Goal: Task Accomplishment & Management: Manage account settings

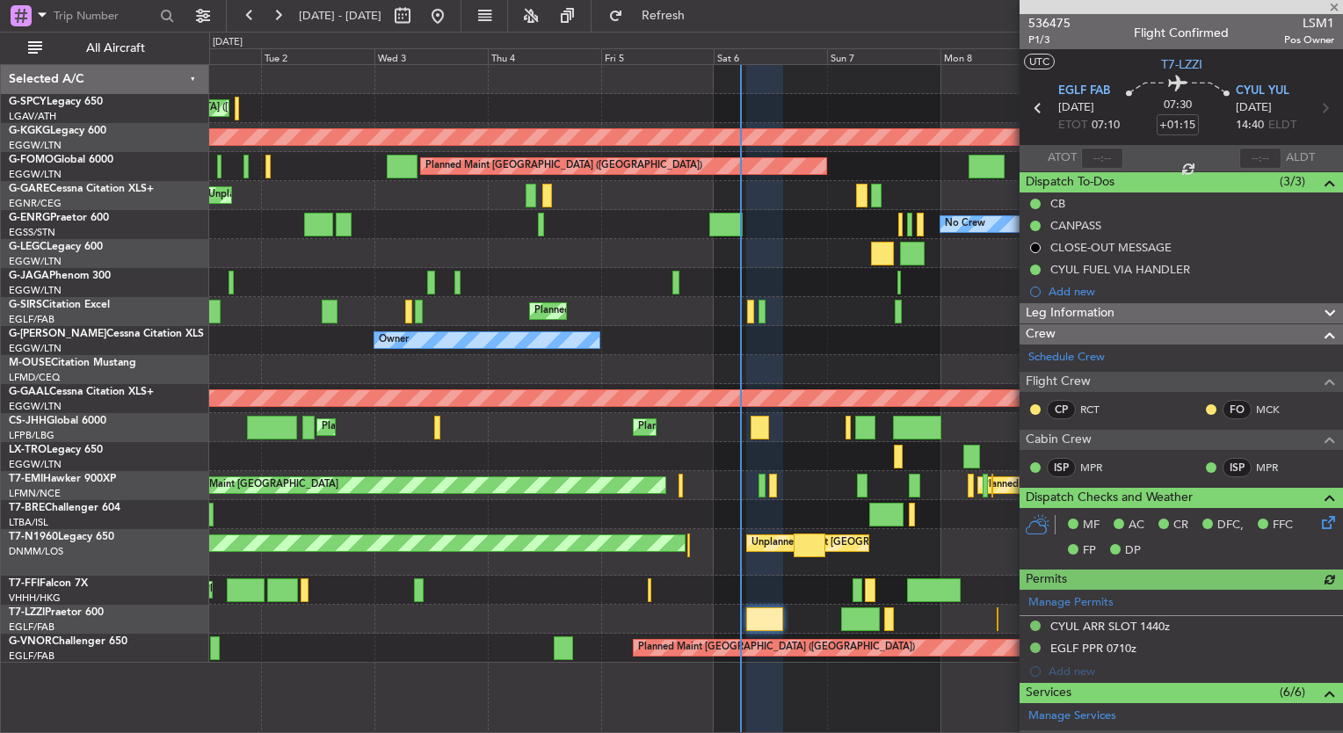
click at [13, 214] on div "Cleaning [GEOGRAPHIC_DATA] ([PERSON_NAME] Intl) Unplanned Maint [GEOGRAPHIC_DAT…" at bounding box center [671, 382] width 1343 height 701
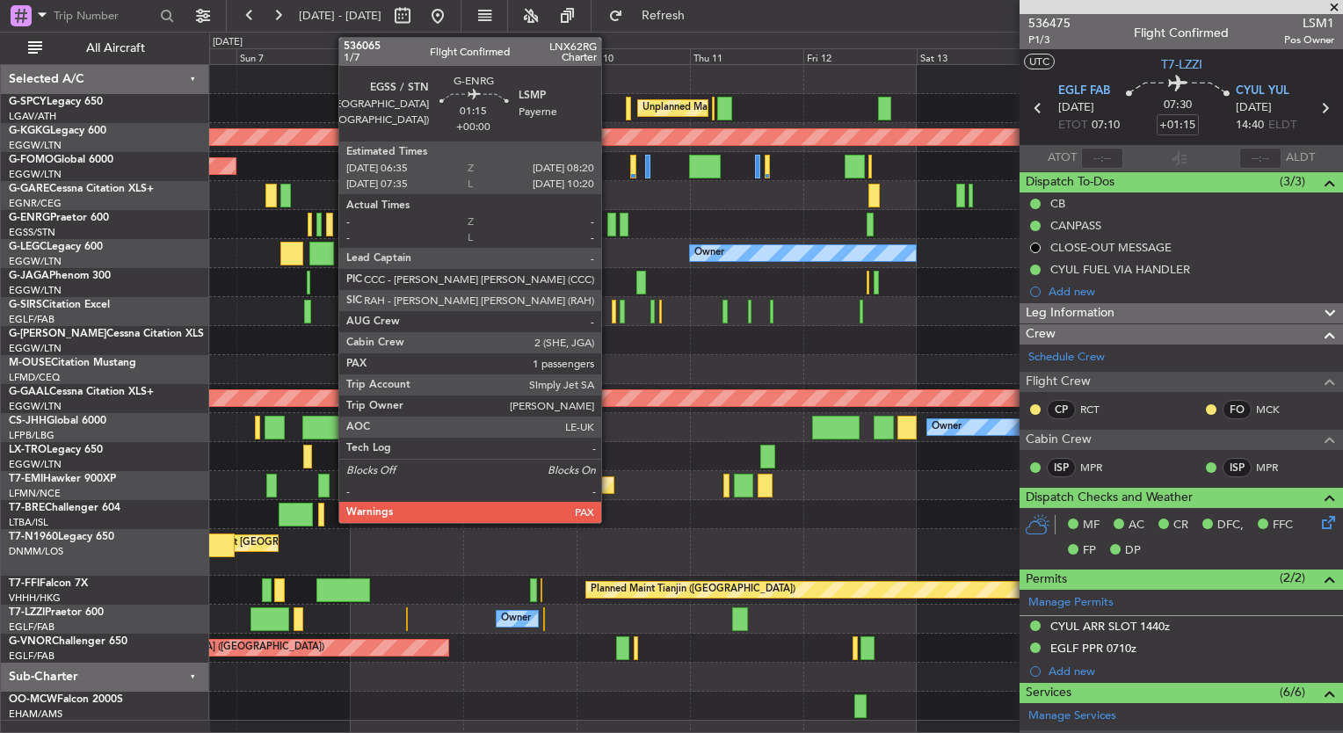
click at [609, 225] on div at bounding box center [611, 225] width 9 height 24
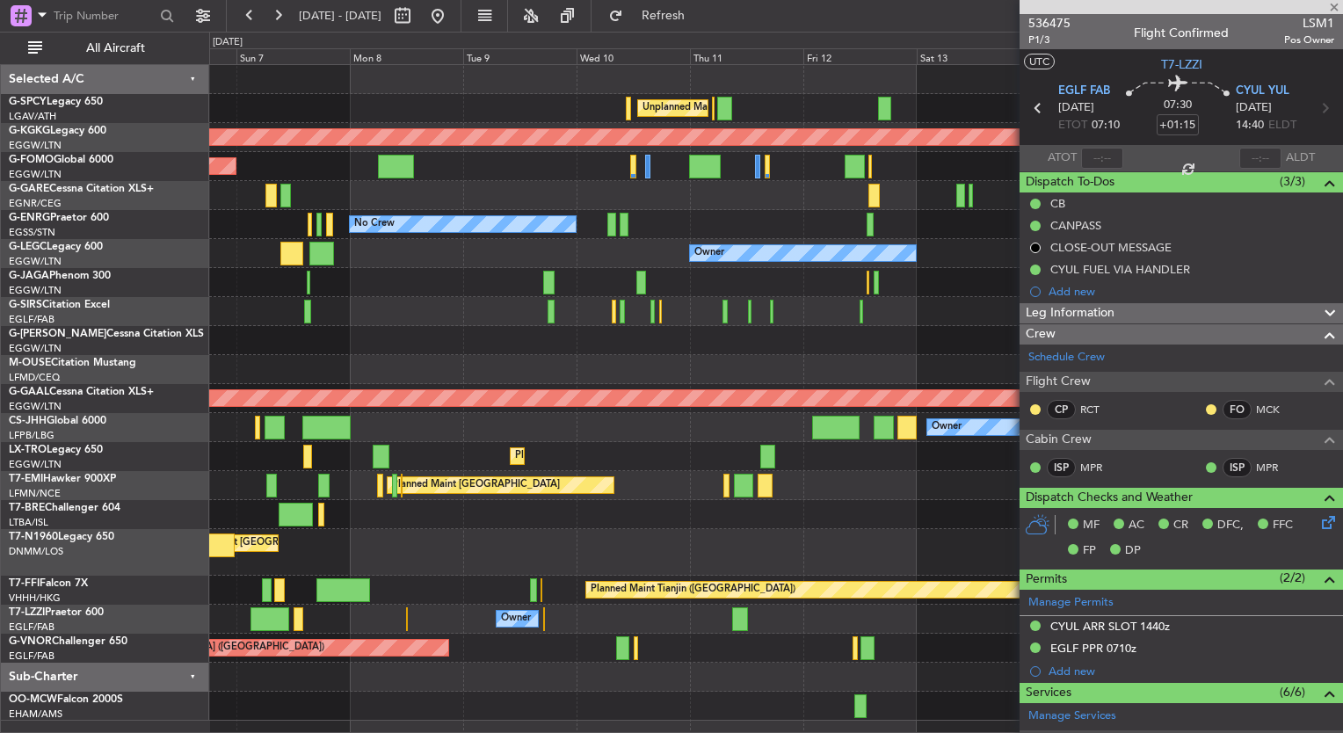
type input "1"
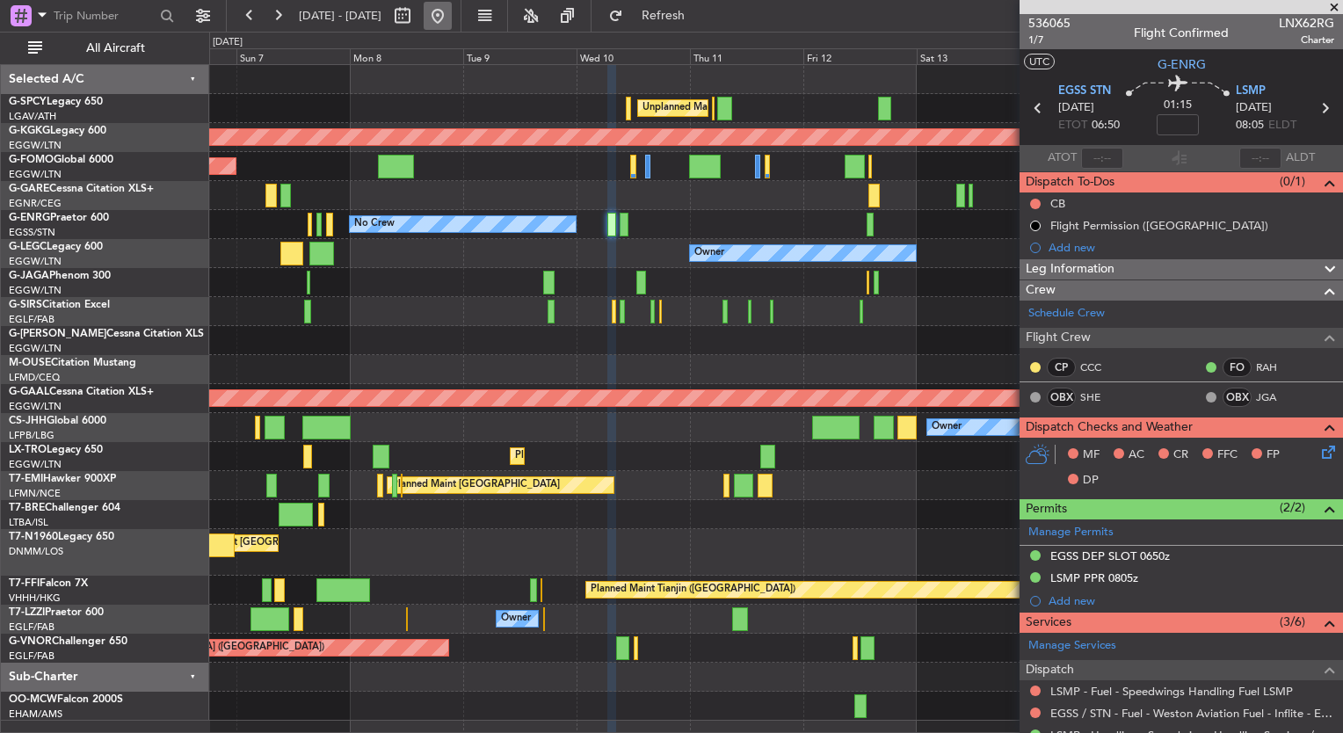
click at [452, 23] on button at bounding box center [438, 16] width 28 height 28
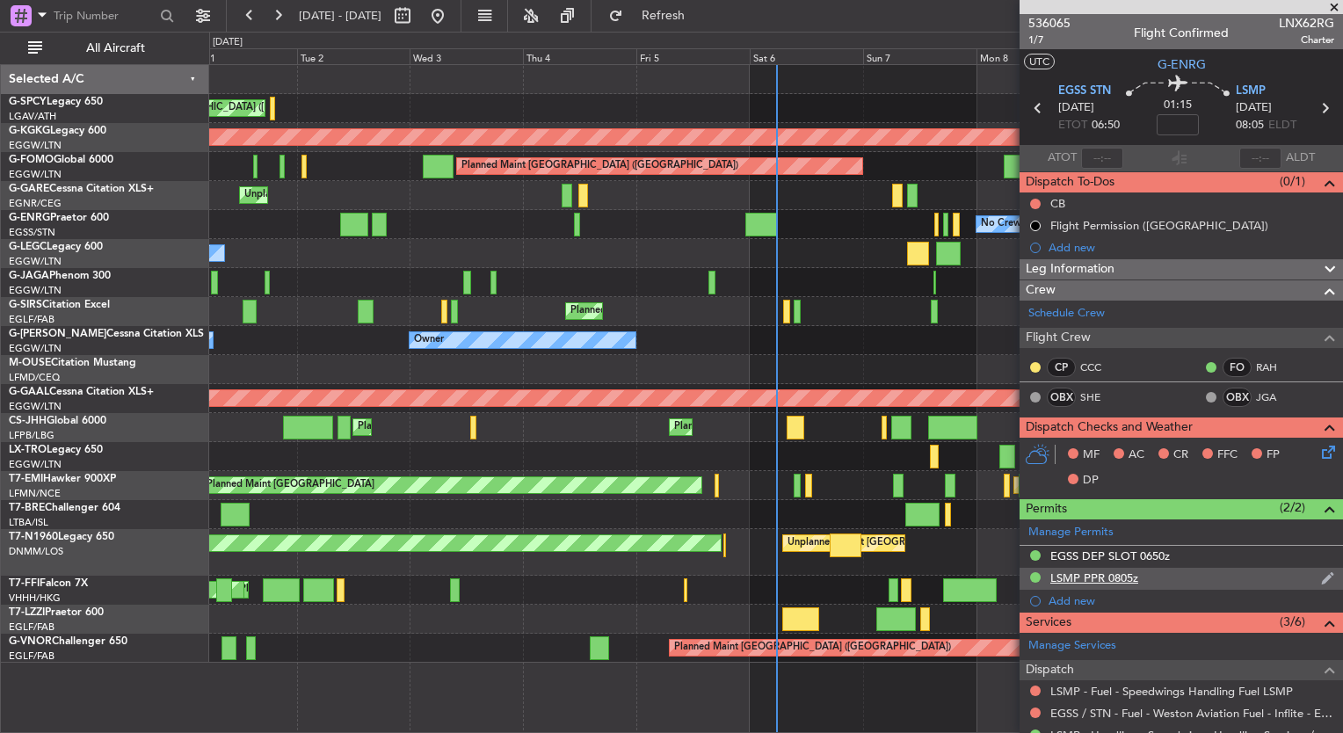
scroll to position [272, 0]
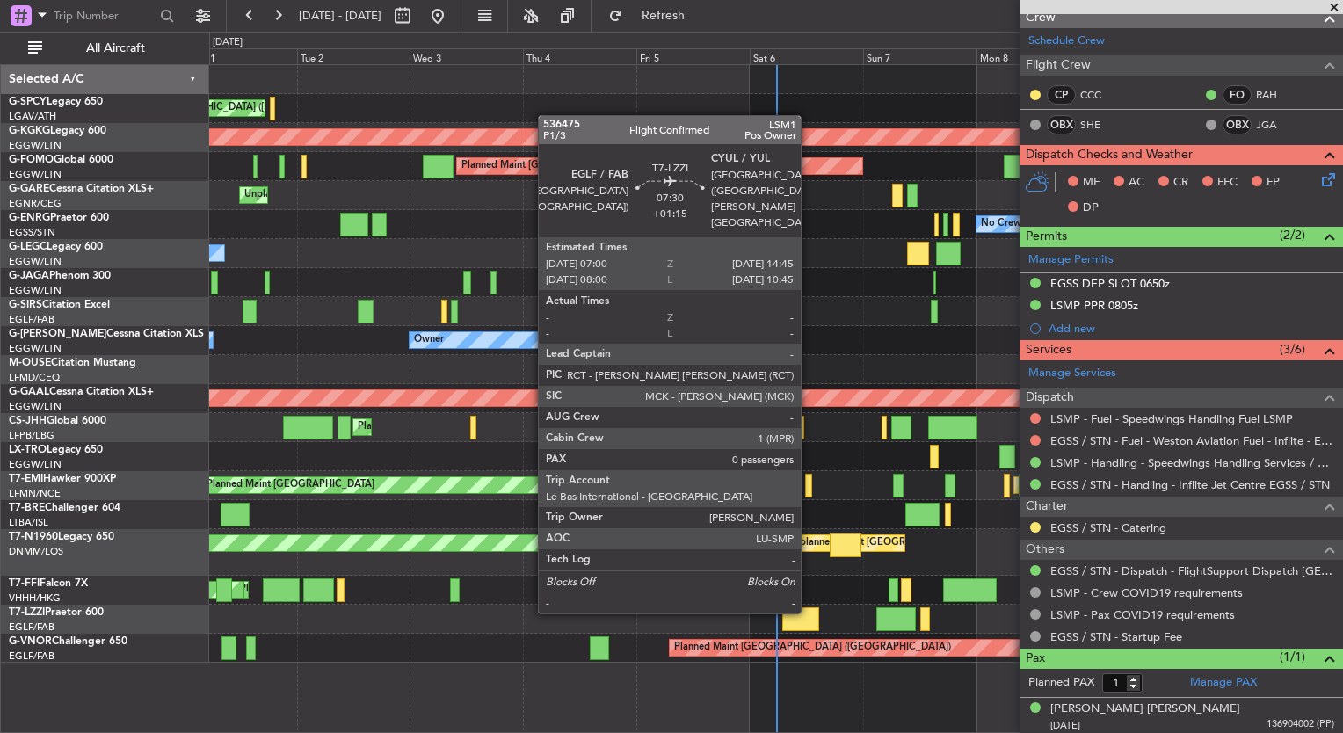
click at [808, 627] on div at bounding box center [800, 619] width 37 height 24
type input "+01:15"
type input "0"
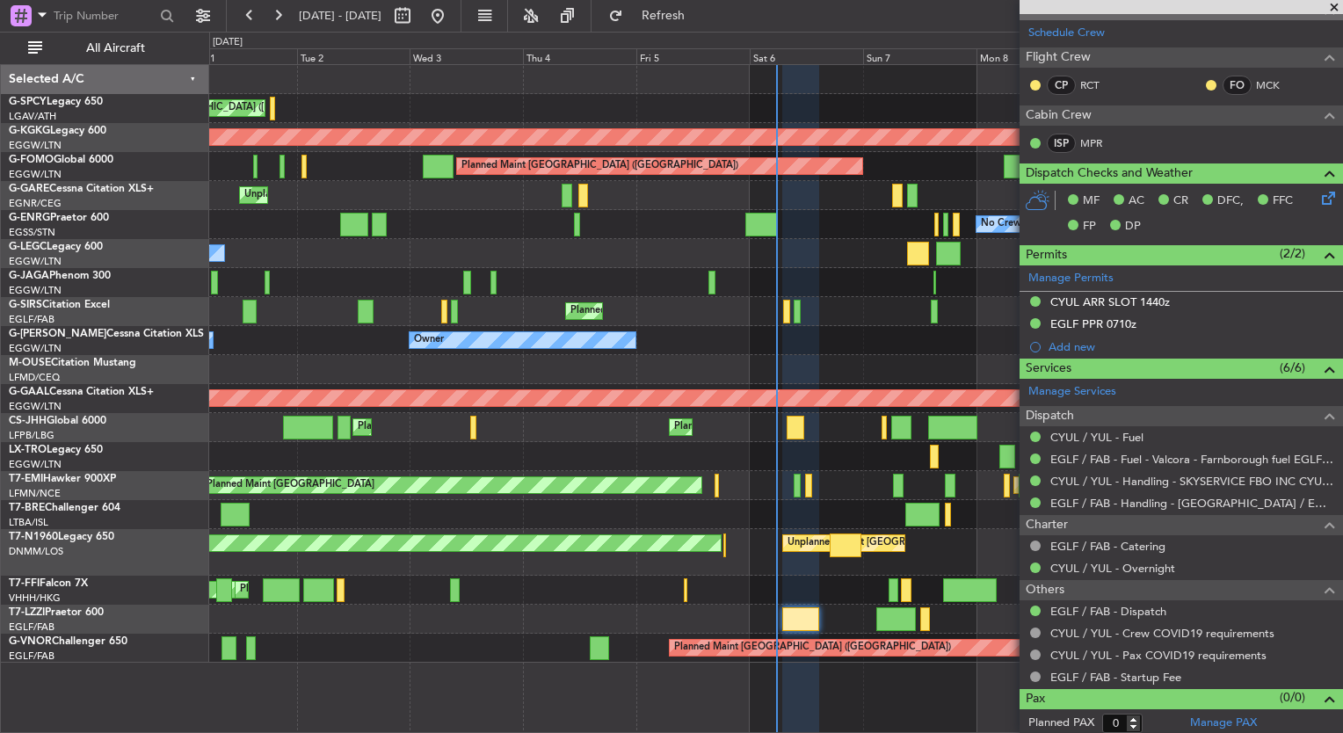
scroll to position [323, 0]
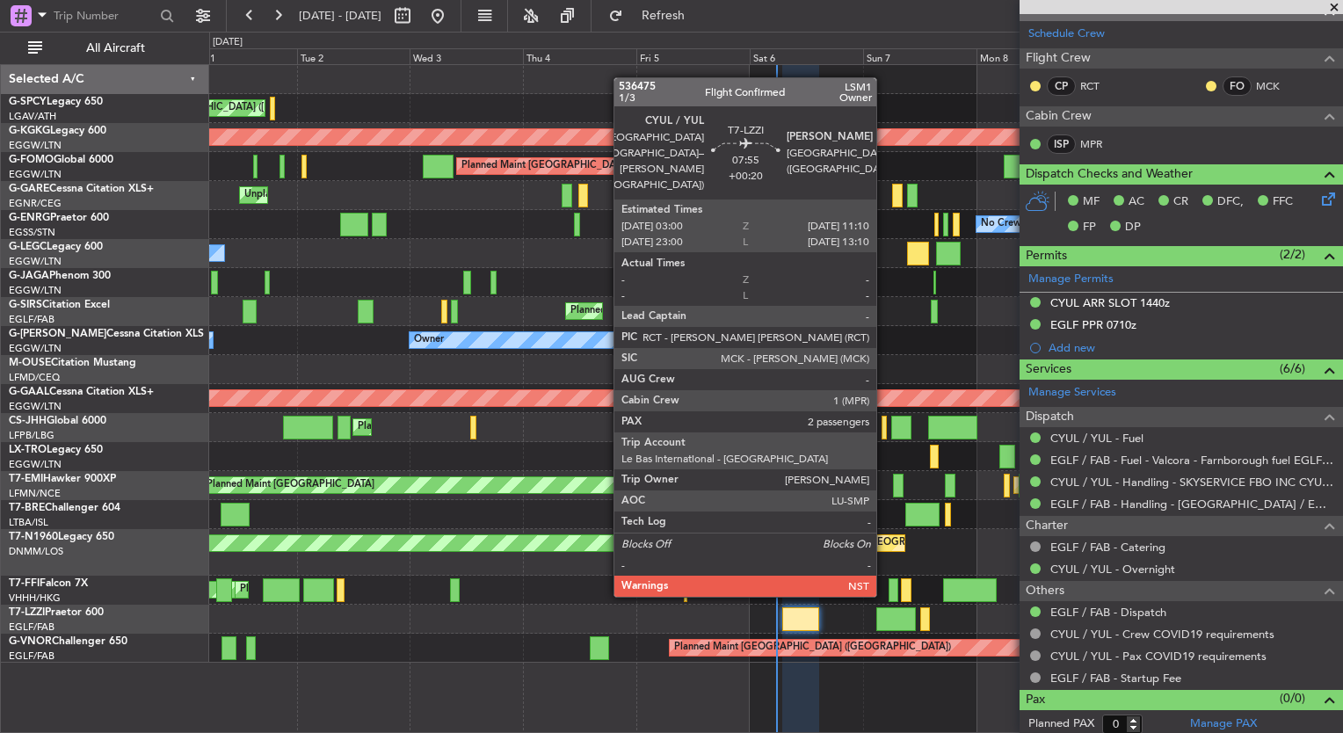
click at [884, 611] on div at bounding box center [895, 619] width 39 height 24
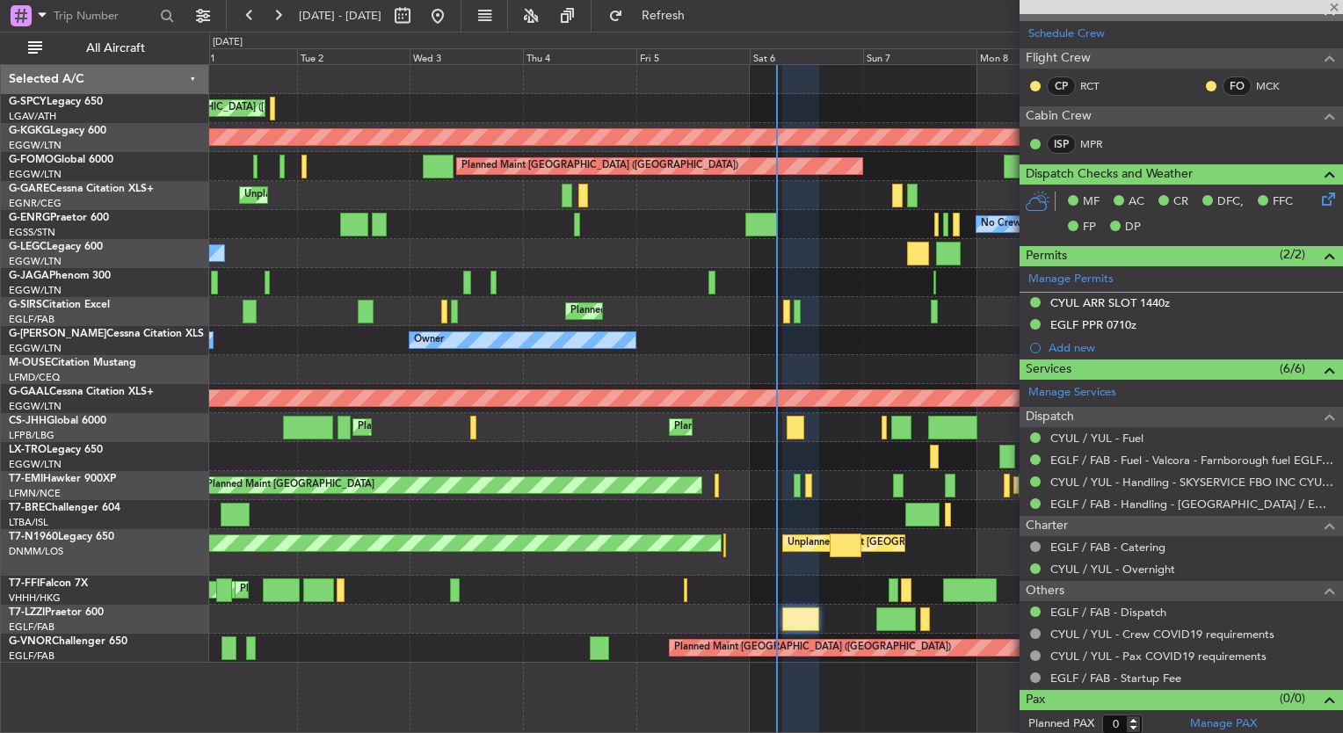
type input "+00:20"
type input "2"
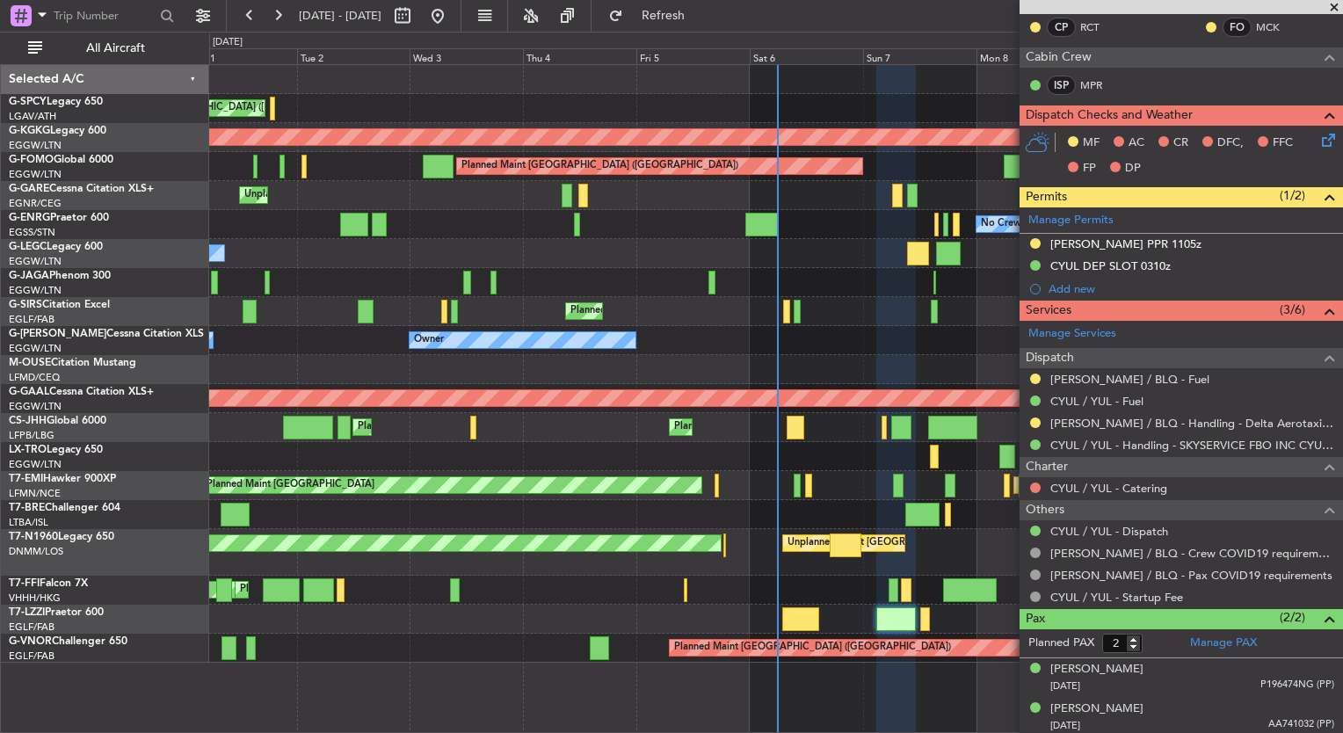
scroll to position [0, 0]
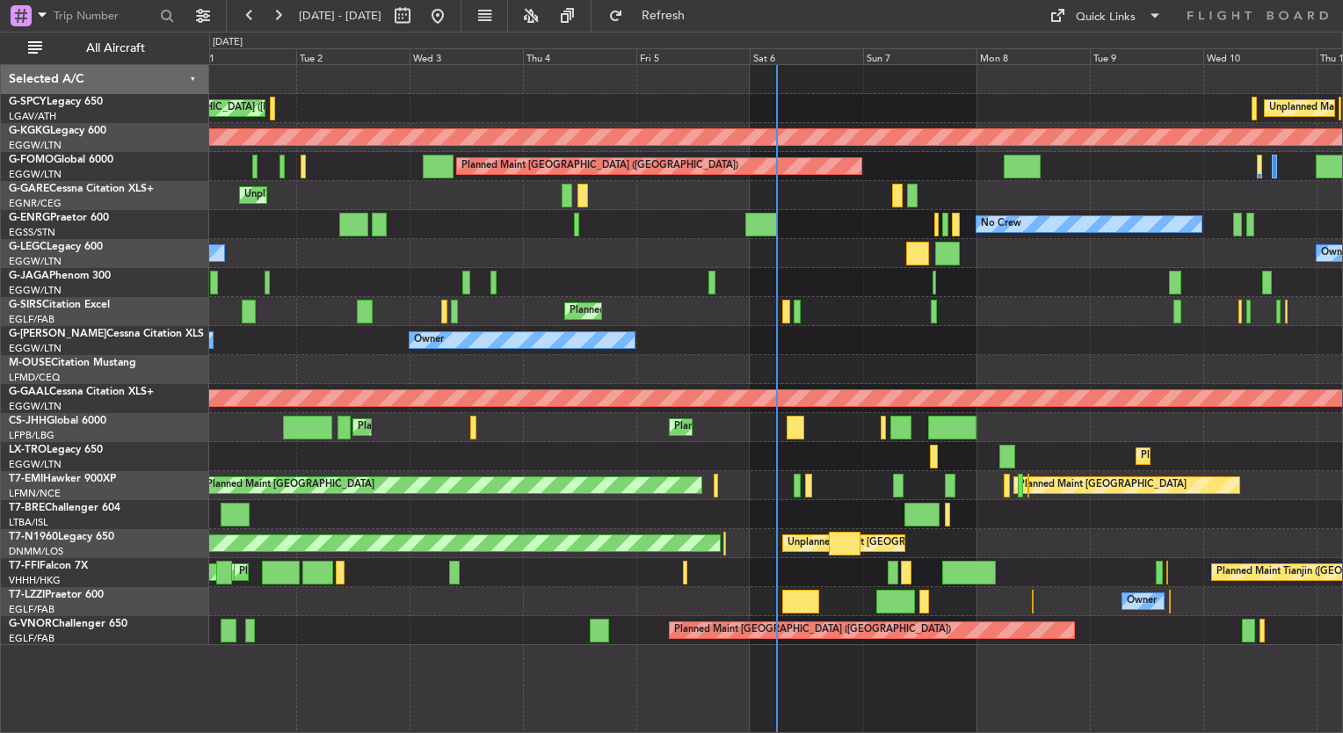
click at [0, 309] on html "01 Sep 2025 - 11 Sep 2025 Refresh Quick Links All Aircraft Unplanned Maint Athe…" at bounding box center [671, 366] width 1343 height 733
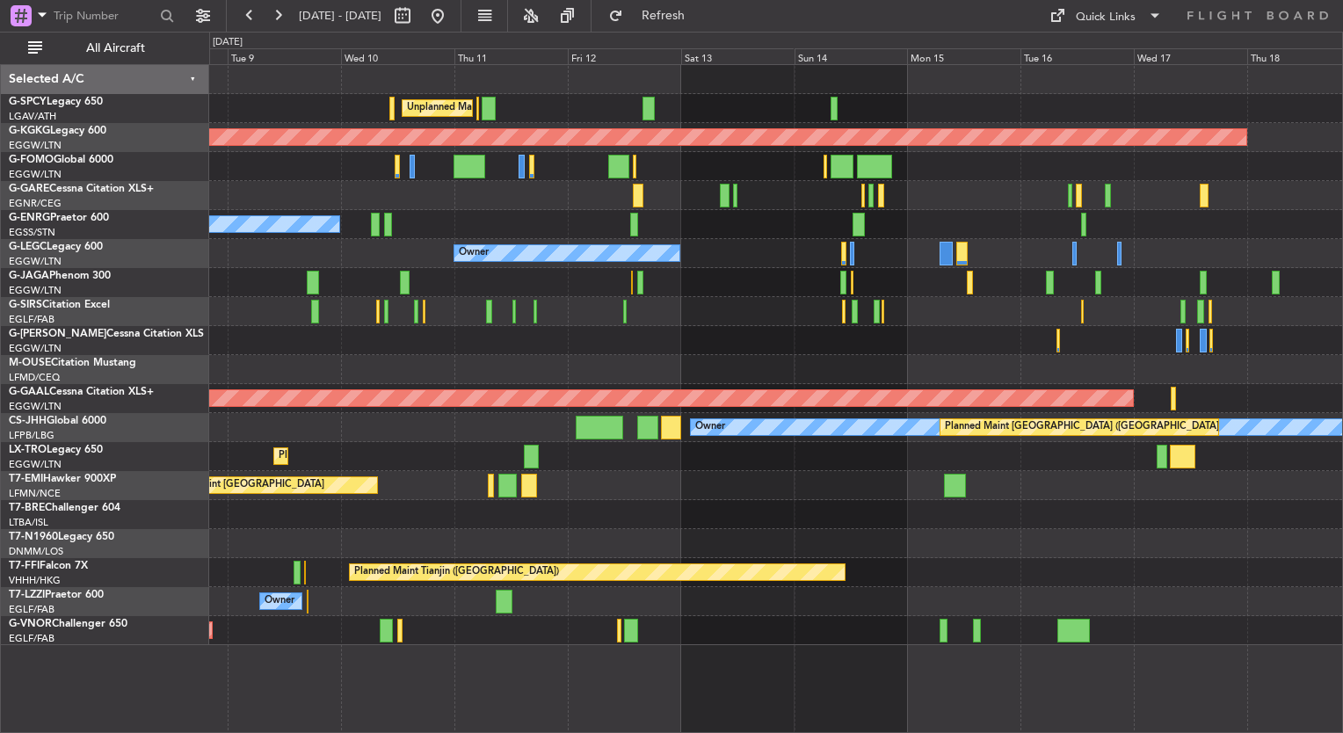
click at [0, 304] on html "01 Sep 2025 - 11 Sep 2025 Refresh Quick Links All Aircraft Unplanned Maint Athe…" at bounding box center [671, 366] width 1343 height 733
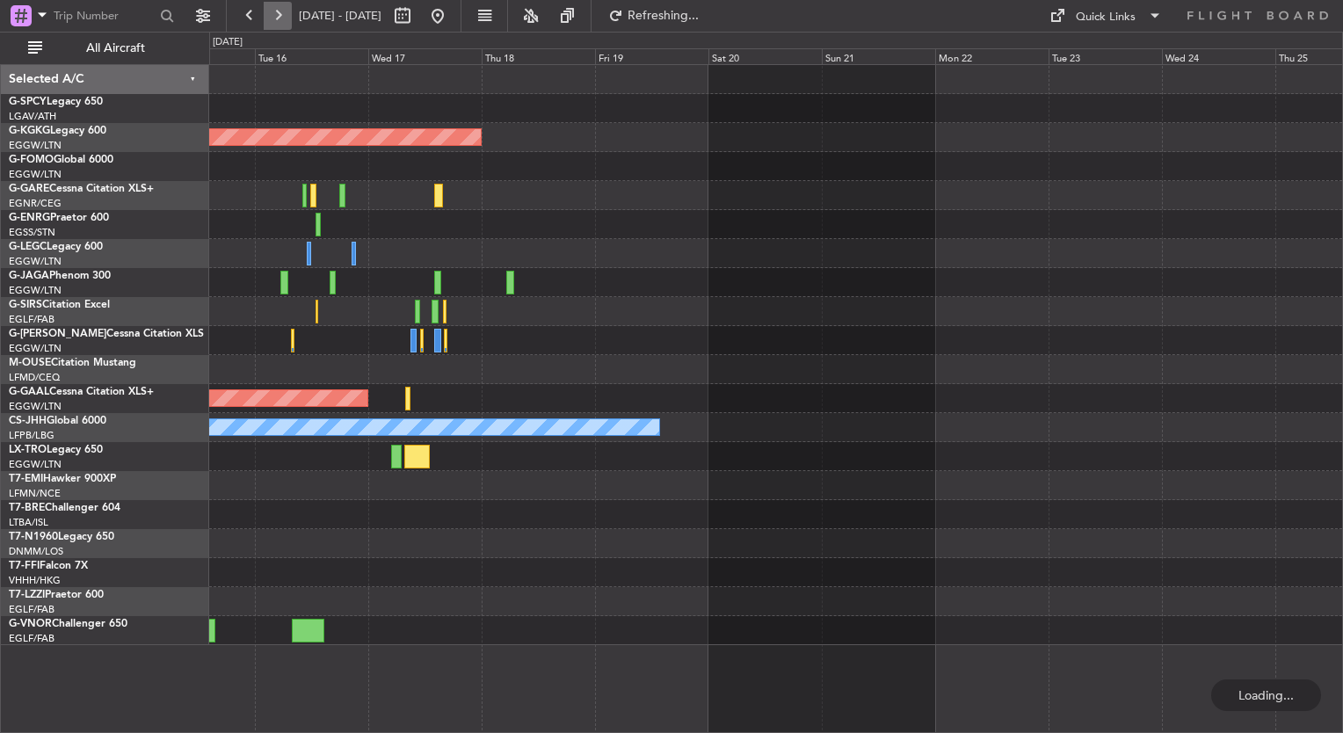
click at [281, 17] on button at bounding box center [278, 16] width 28 height 28
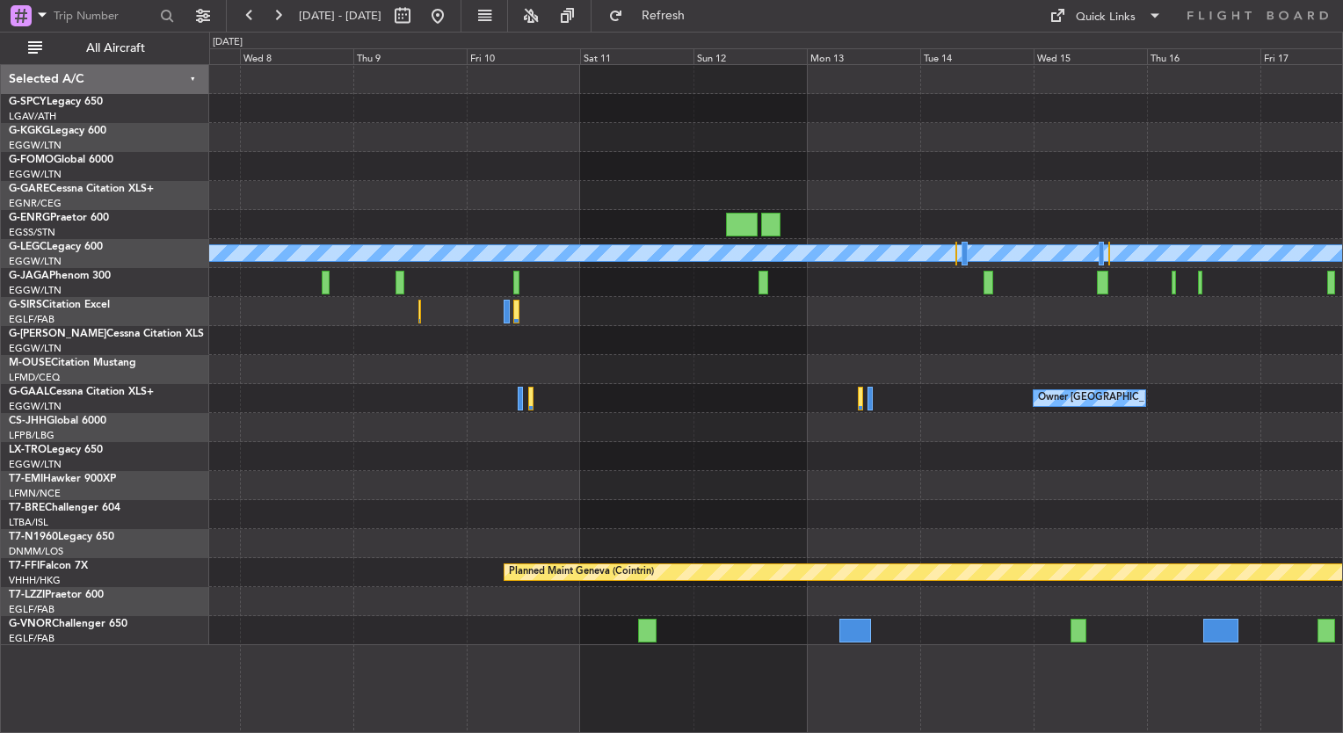
click at [334, 490] on div "A/C Unavailable London (Luton) Owner London (Luton) Planned Maint Geneva (Coint…" at bounding box center [775, 355] width 1133 height 580
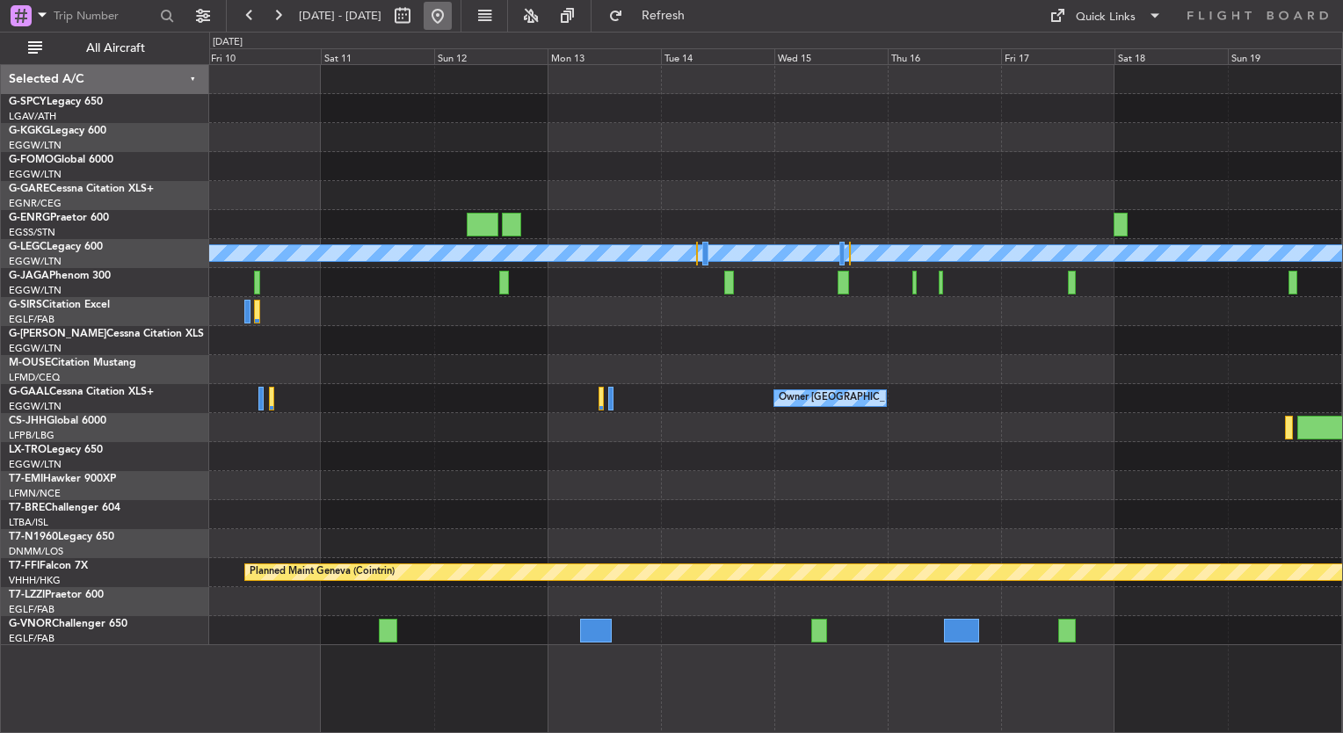
click at [452, 18] on button at bounding box center [438, 16] width 28 height 28
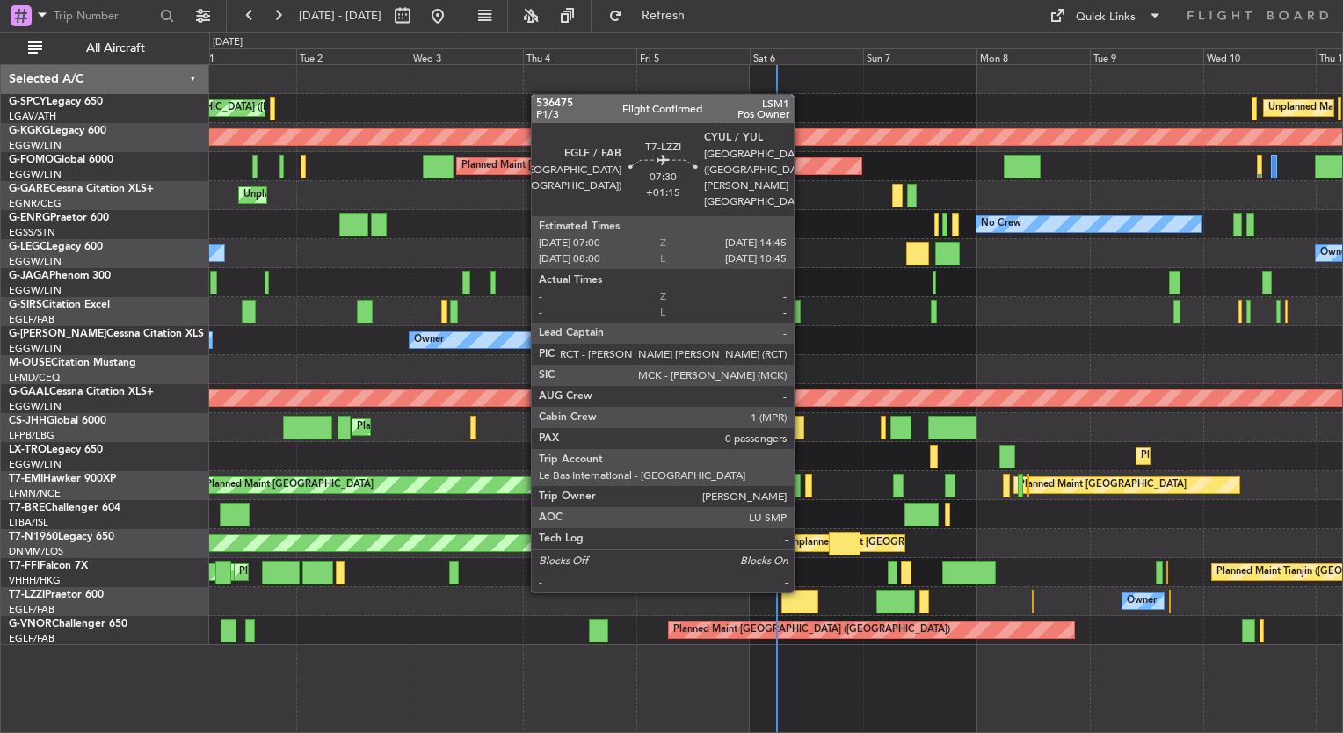
click at [801, 606] on div at bounding box center [799, 602] width 37 height 24
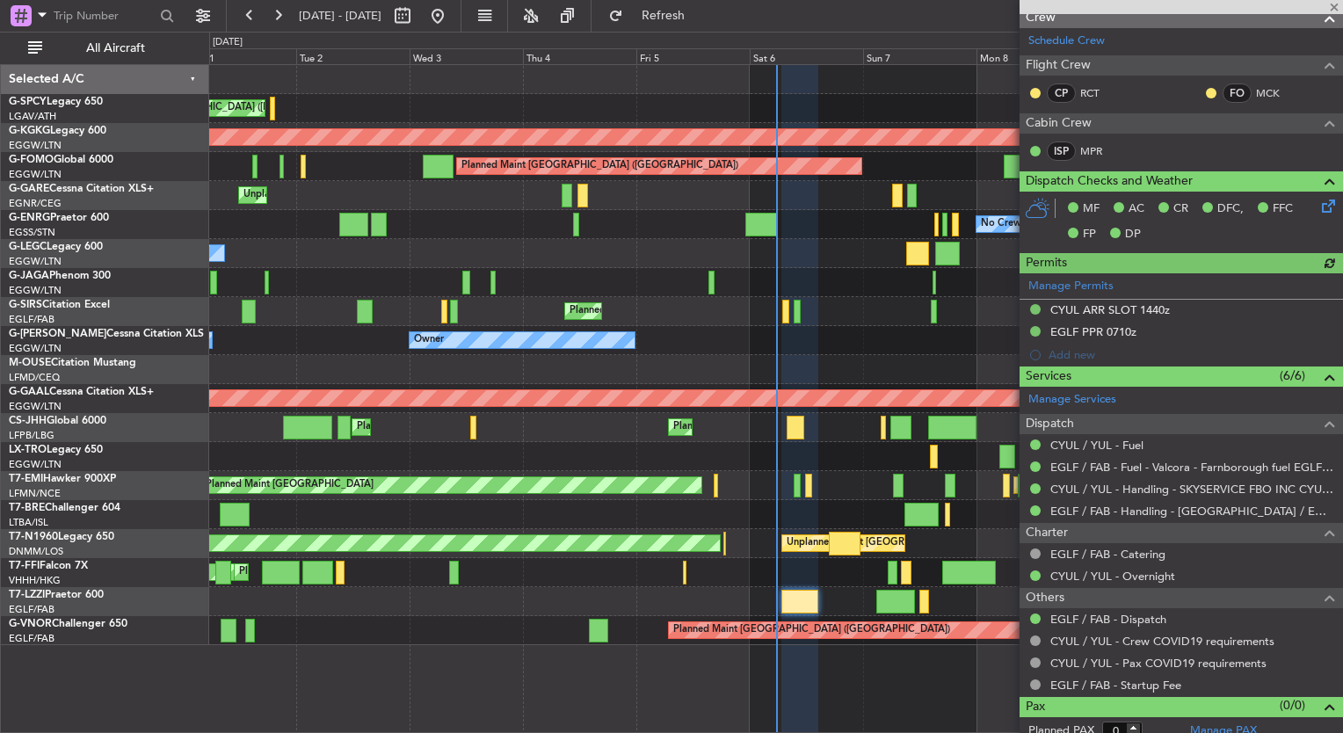
scroll to position [325, 0]
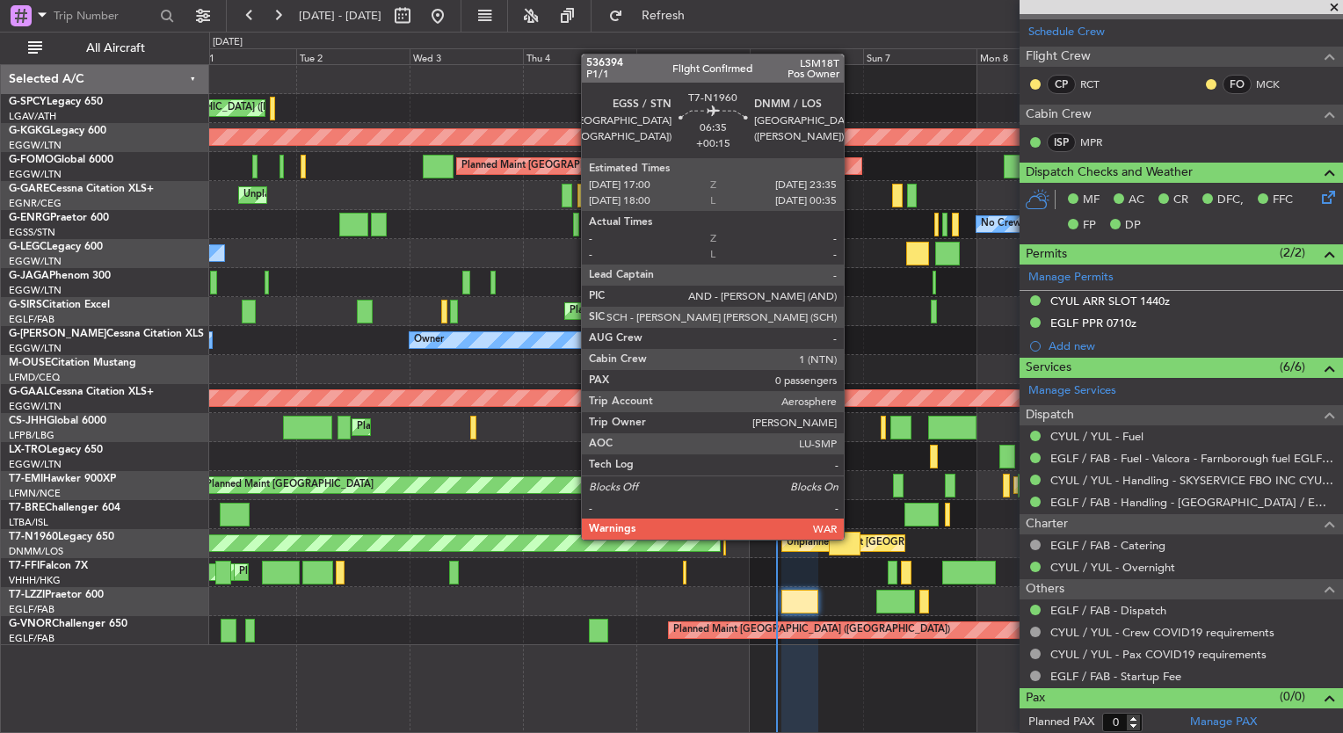
click at [851, 543] on div at bounding box center [845, 544] width 32 height 24
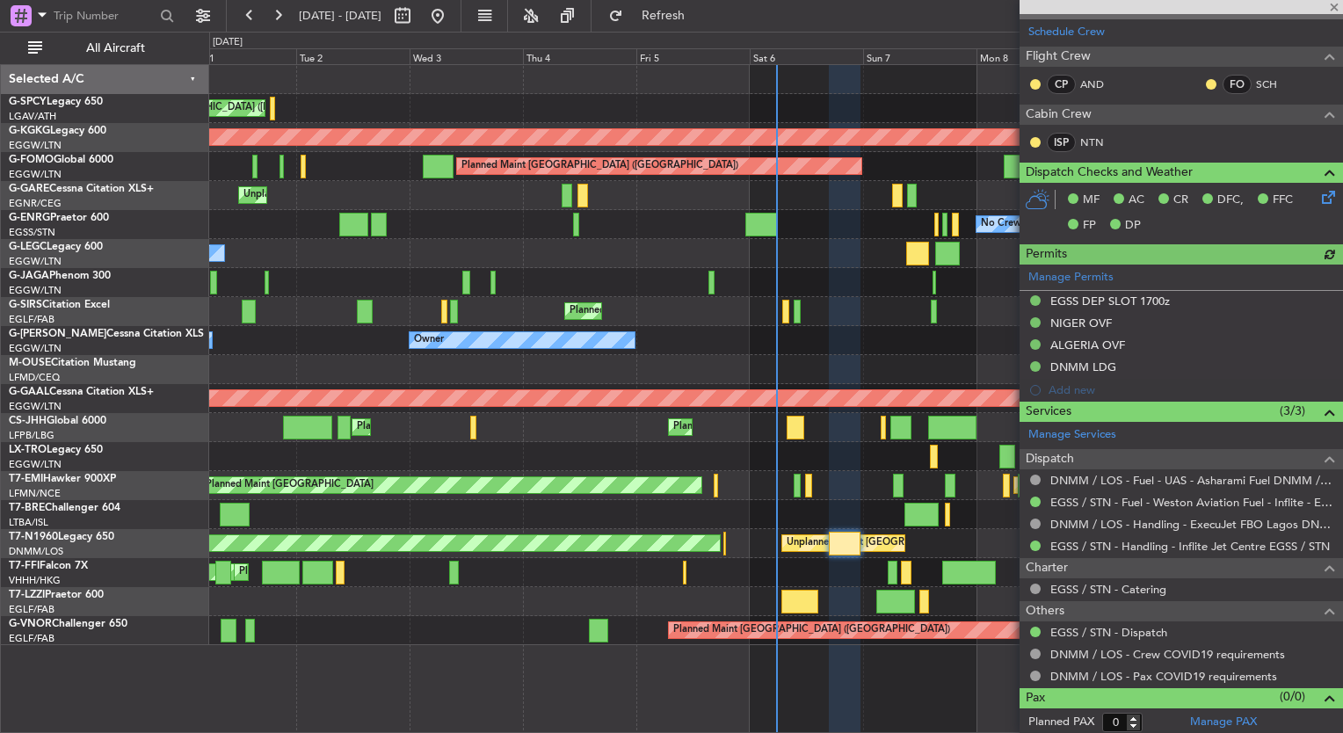
scroll to position [0, 0]
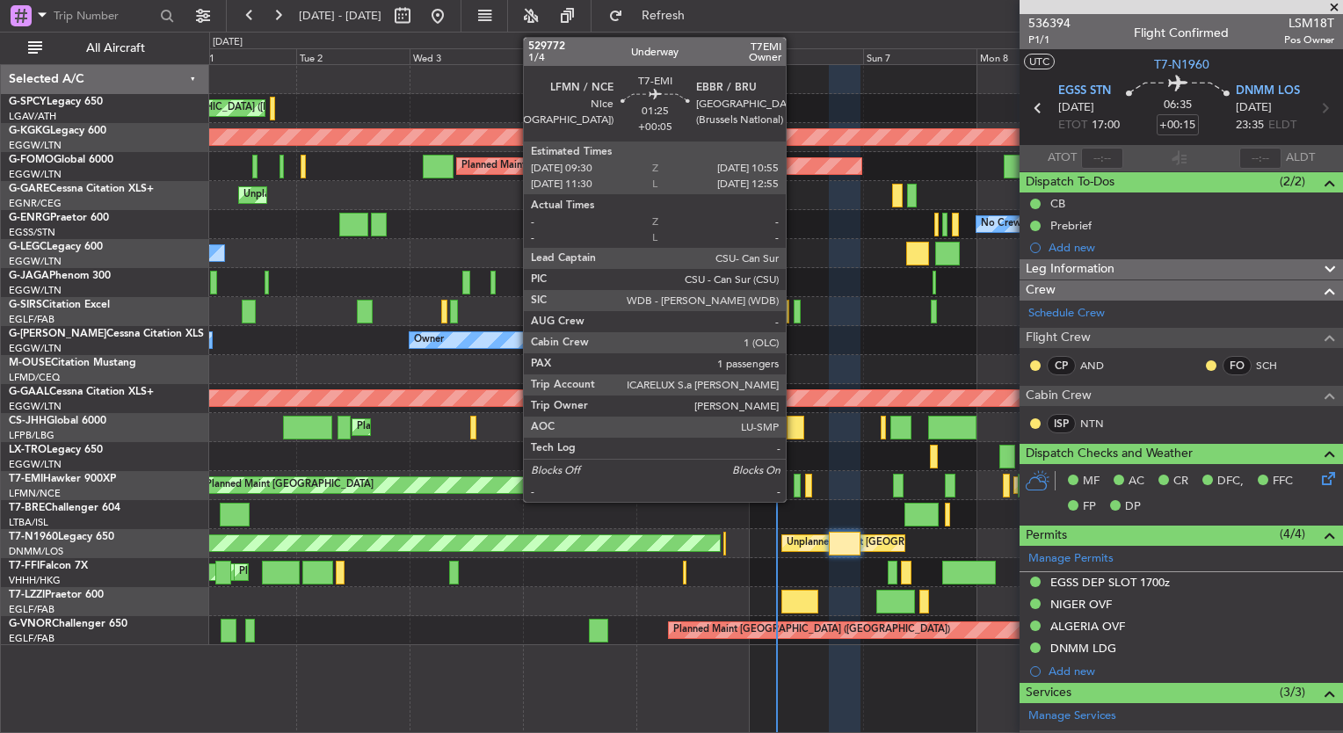
click at [793, 489] on div at bounding box center [796, 486] width 7 height 24
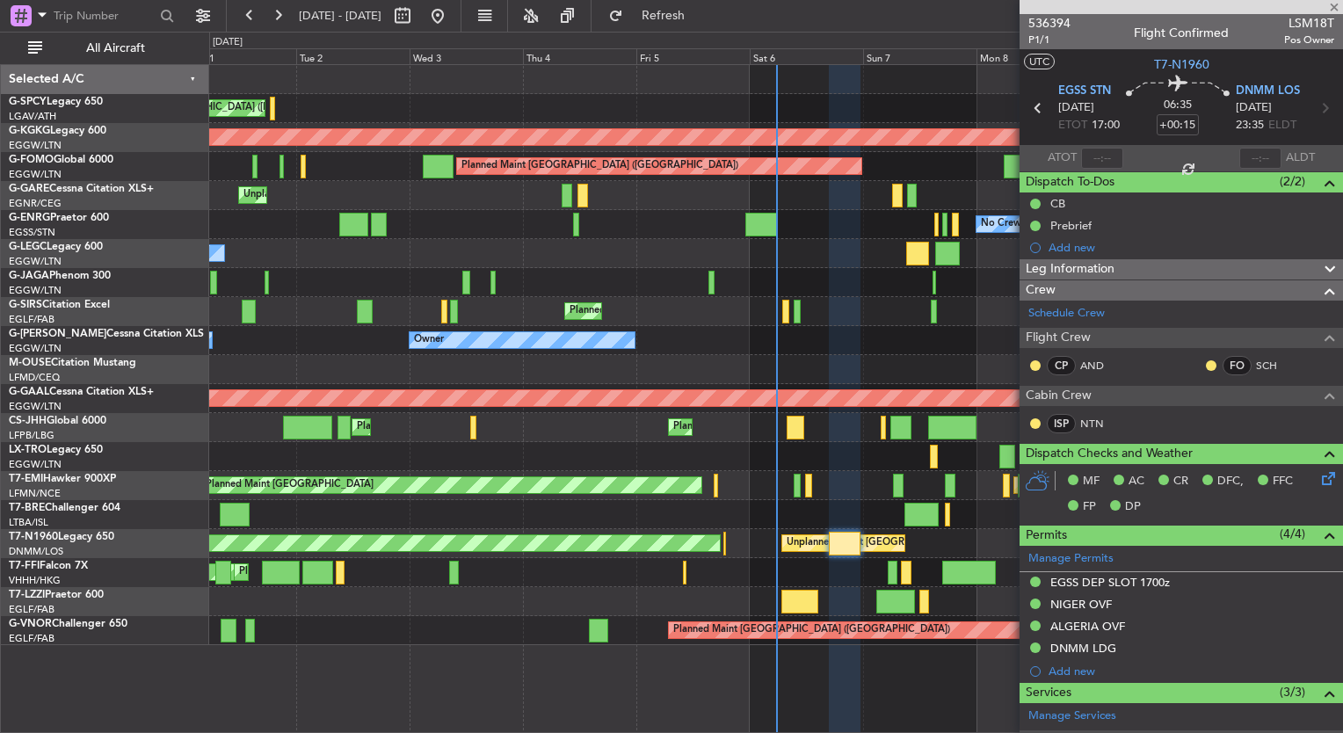
type input "+00:05"
type input "1"
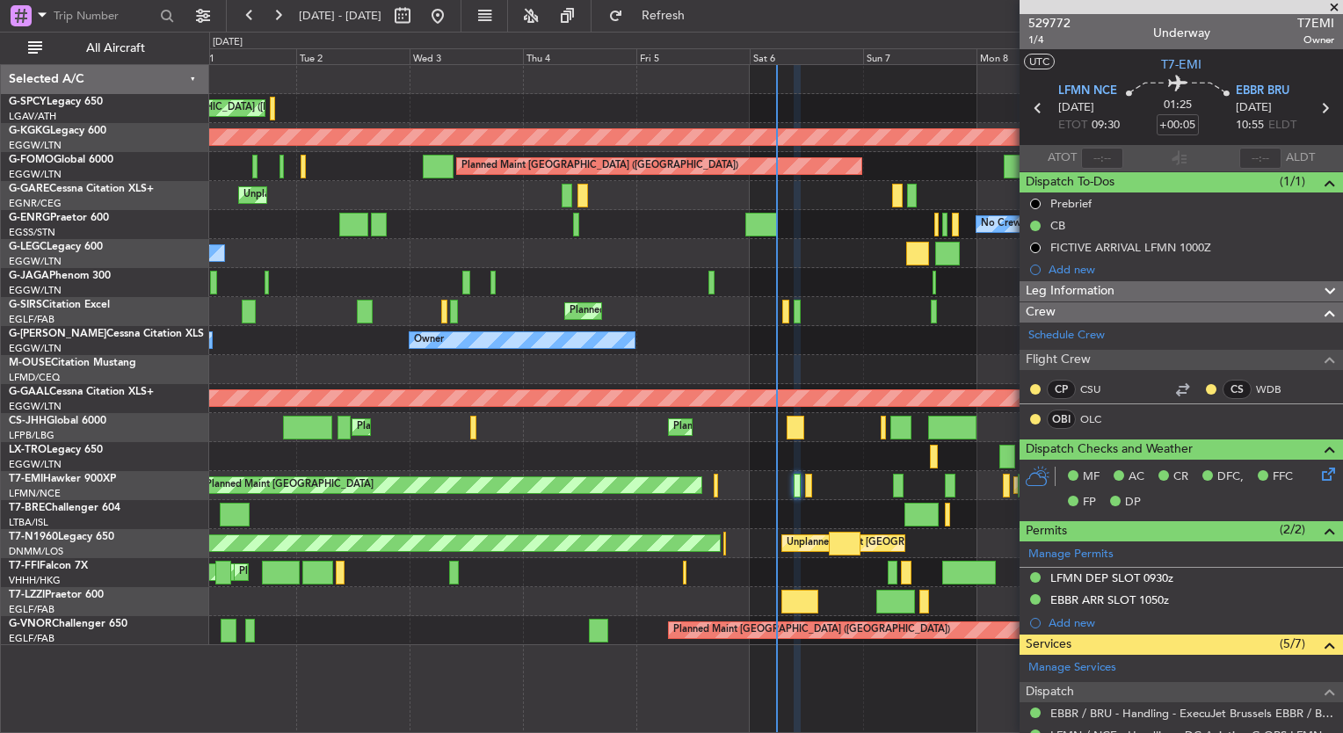
click at [802, 486] on div "Planned Maint Zurich Planned Maint Zurich" at bounding box center [775, 485] width 1133 height 29
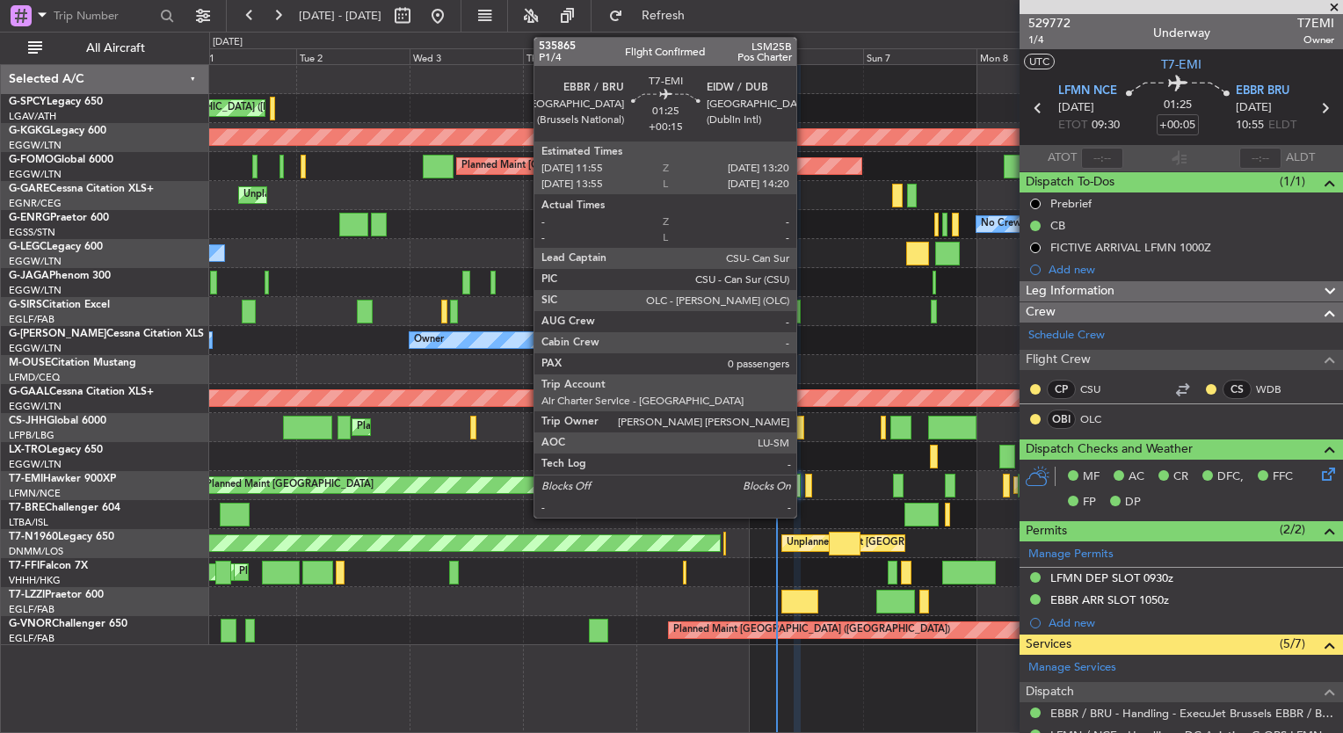
click at [806, 486] on div at bounding box center [808, 486] width 7 height 24
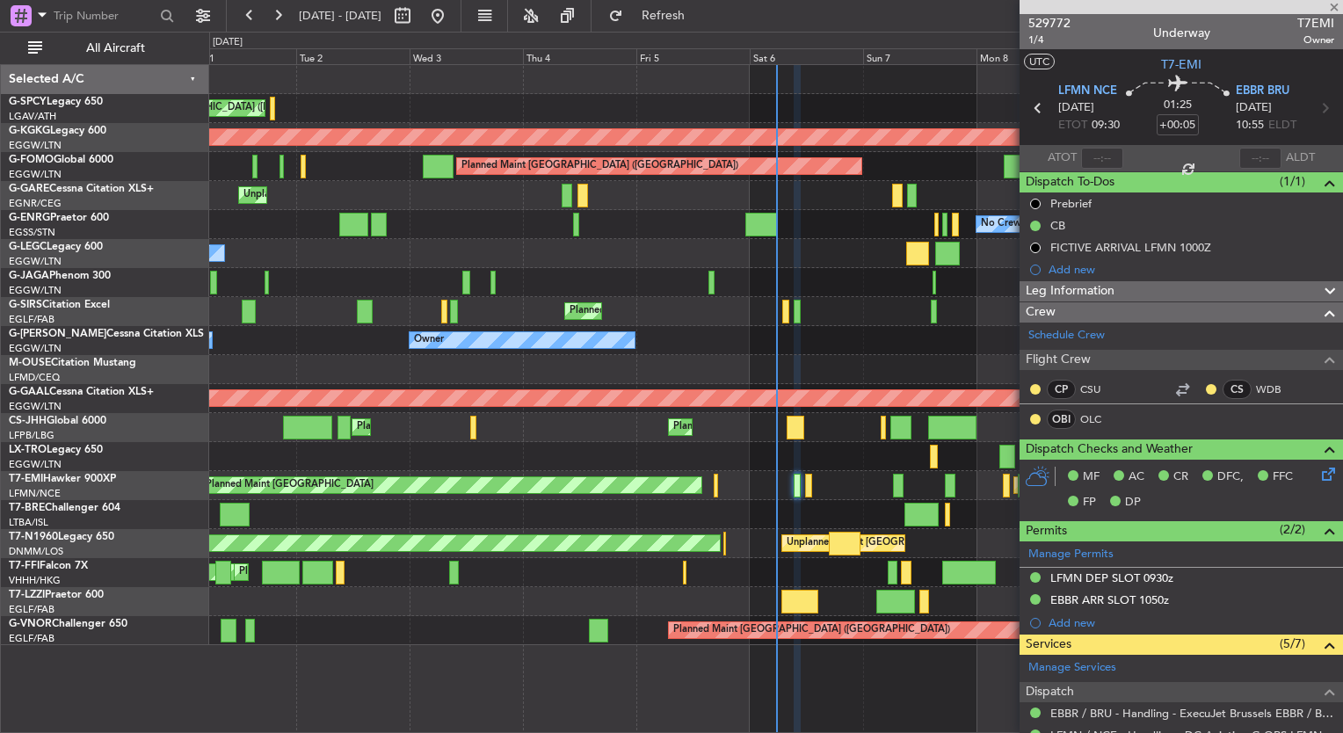
type input "+00:15"
type input "0"
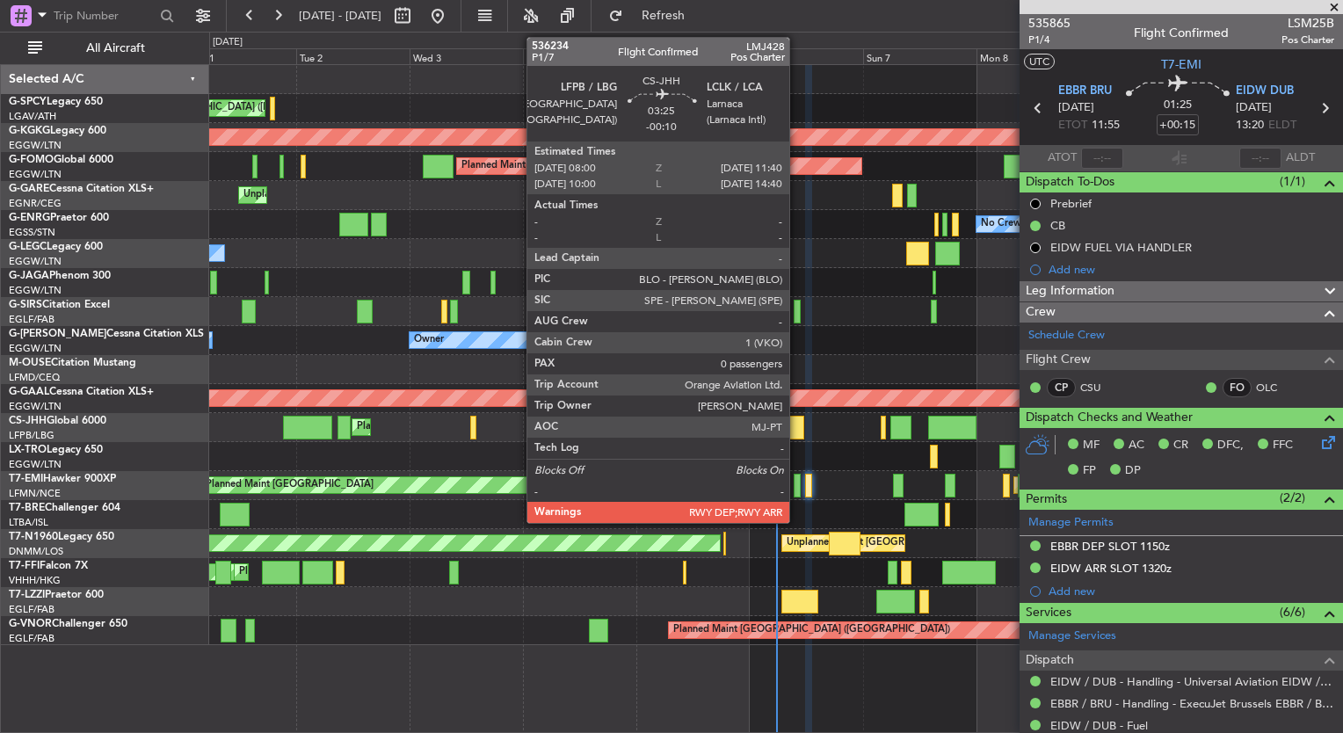
click at [797, 431] on div at bounding box center [795, 428] width 18 height 24
type input "-00:10"
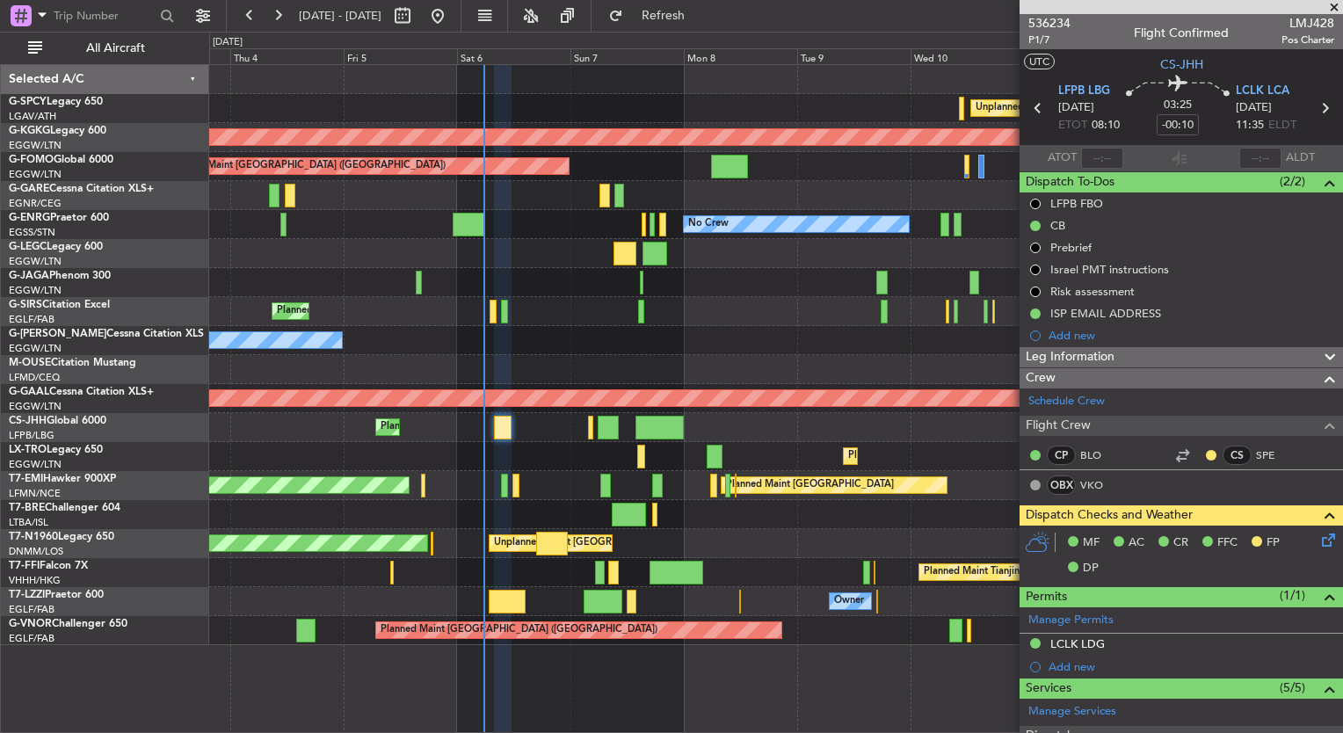
click at [594, 357] on div at bounding box center [775, 369] width 1133 height 29
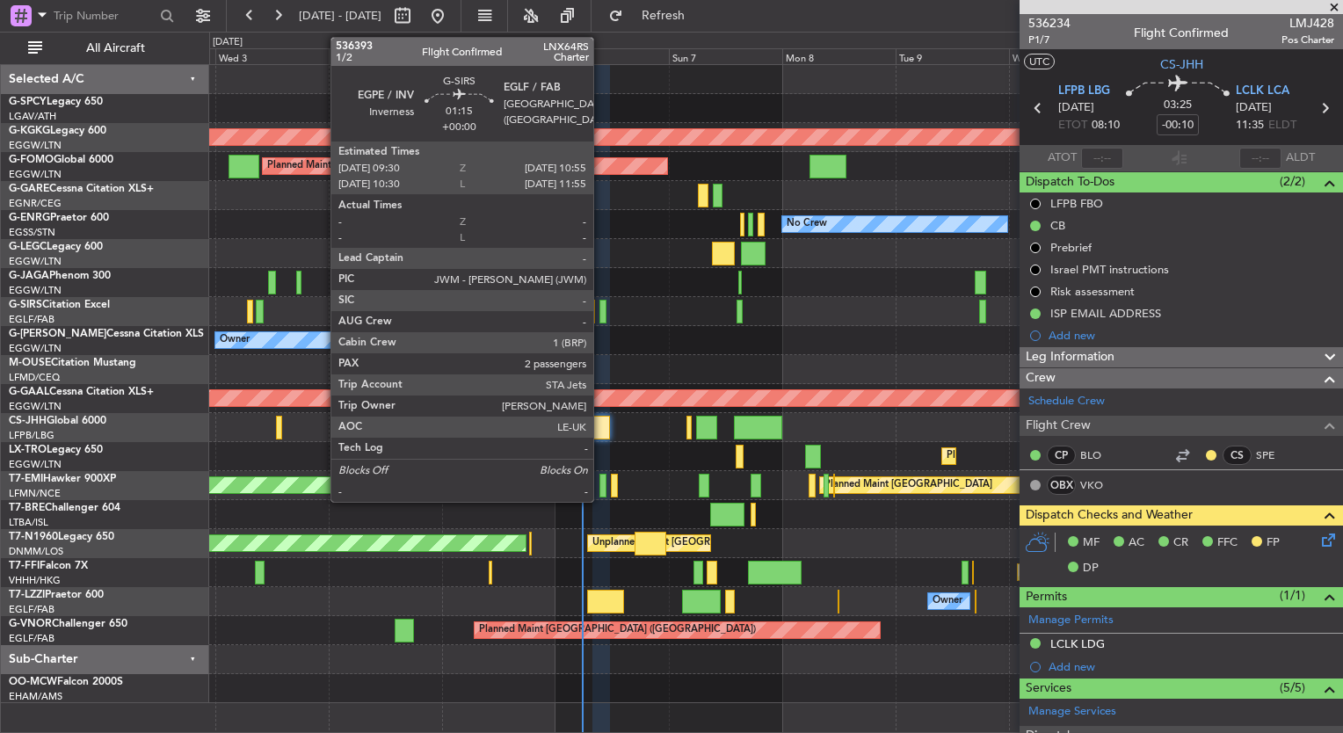
click at [601, 315] on div at bounding box center [602, 312] width 7 height 24
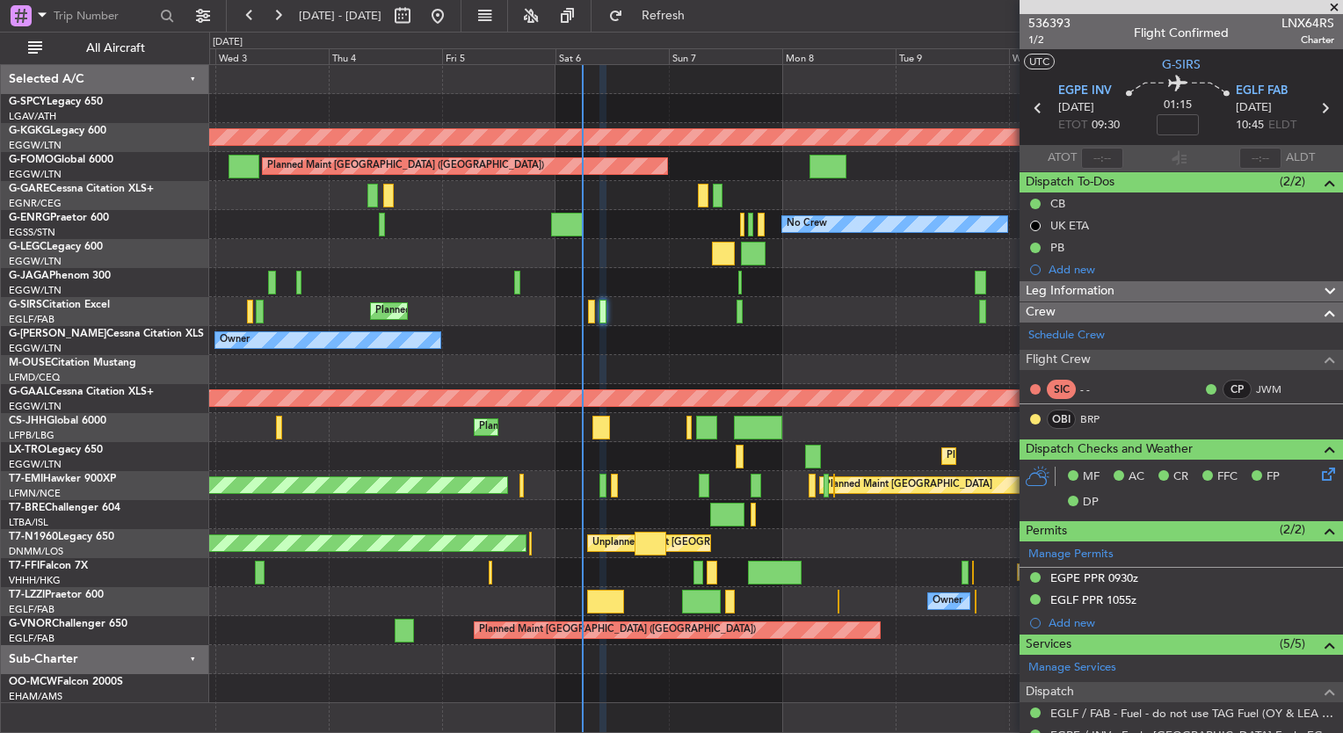
click at [1334, 8] on span at bounding box center [1334, 8] width 18 height 16
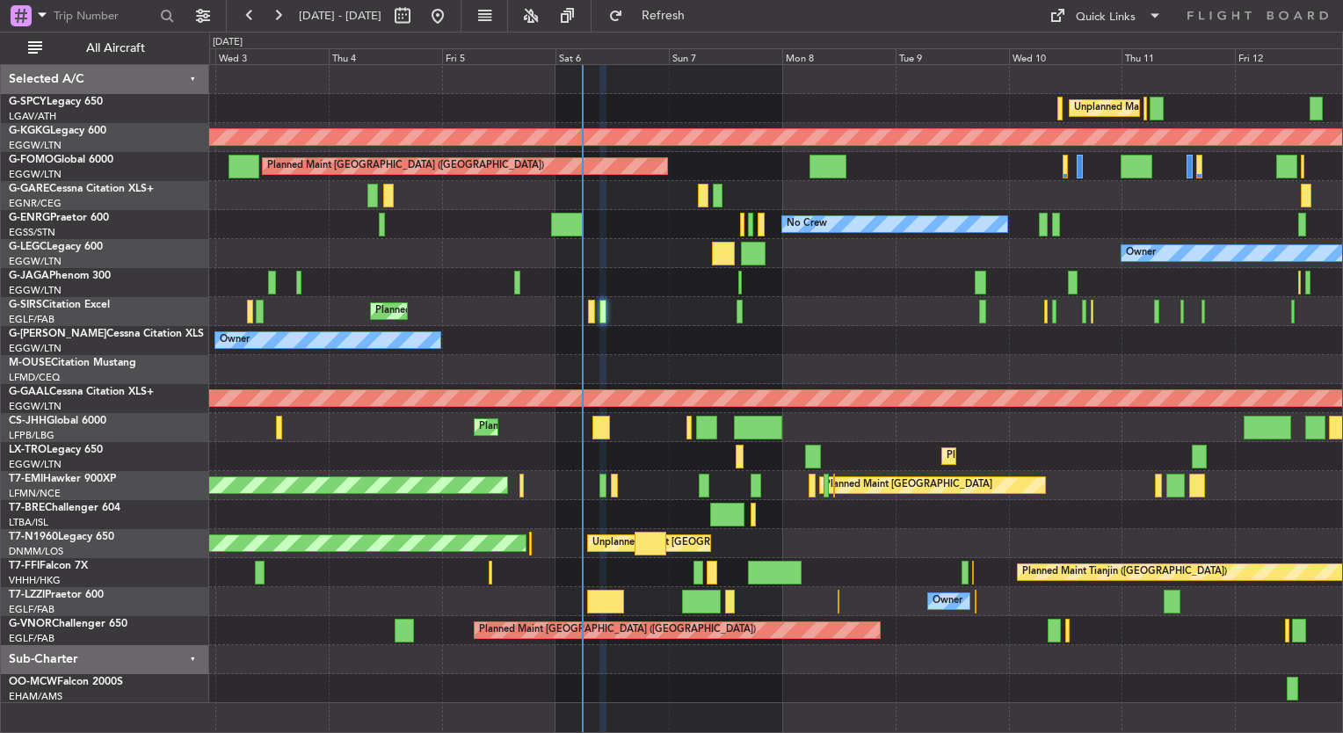
type input "0"
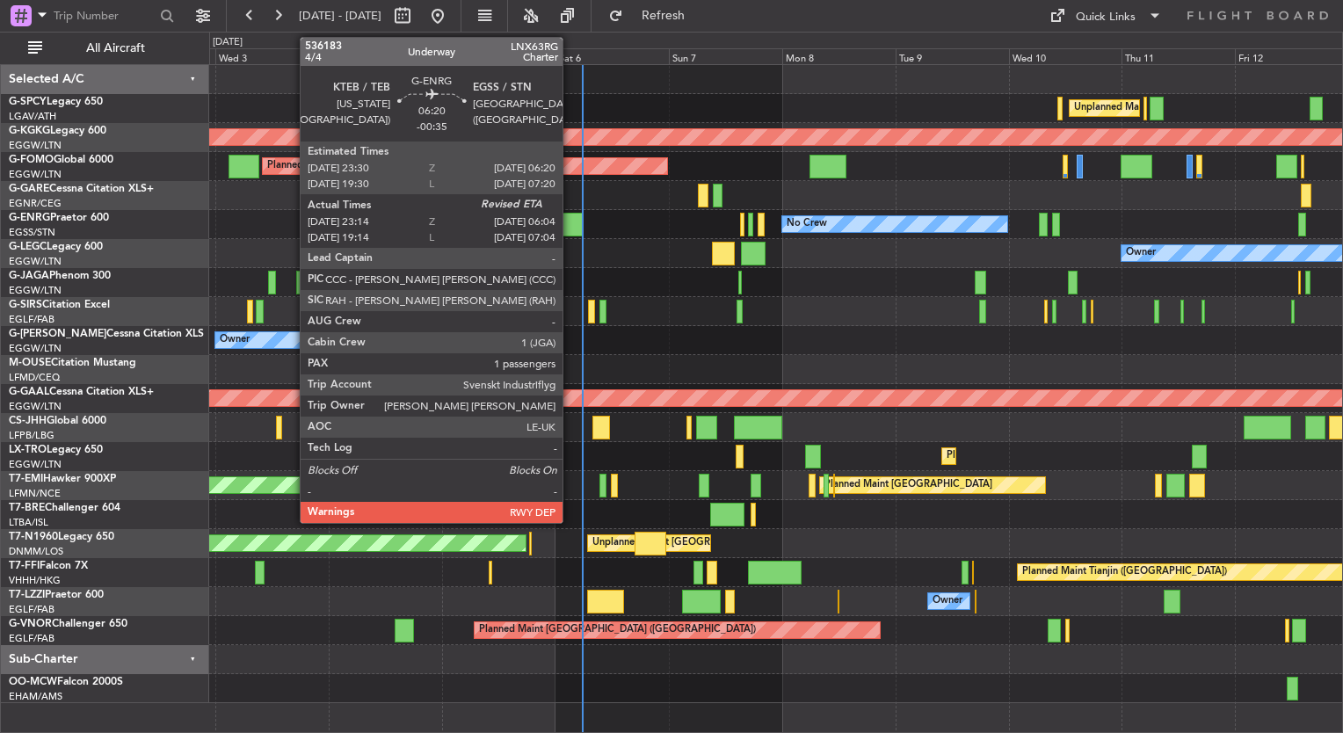
click at [570, 223] on div at bounding box center [567, 225] width 33 height 24
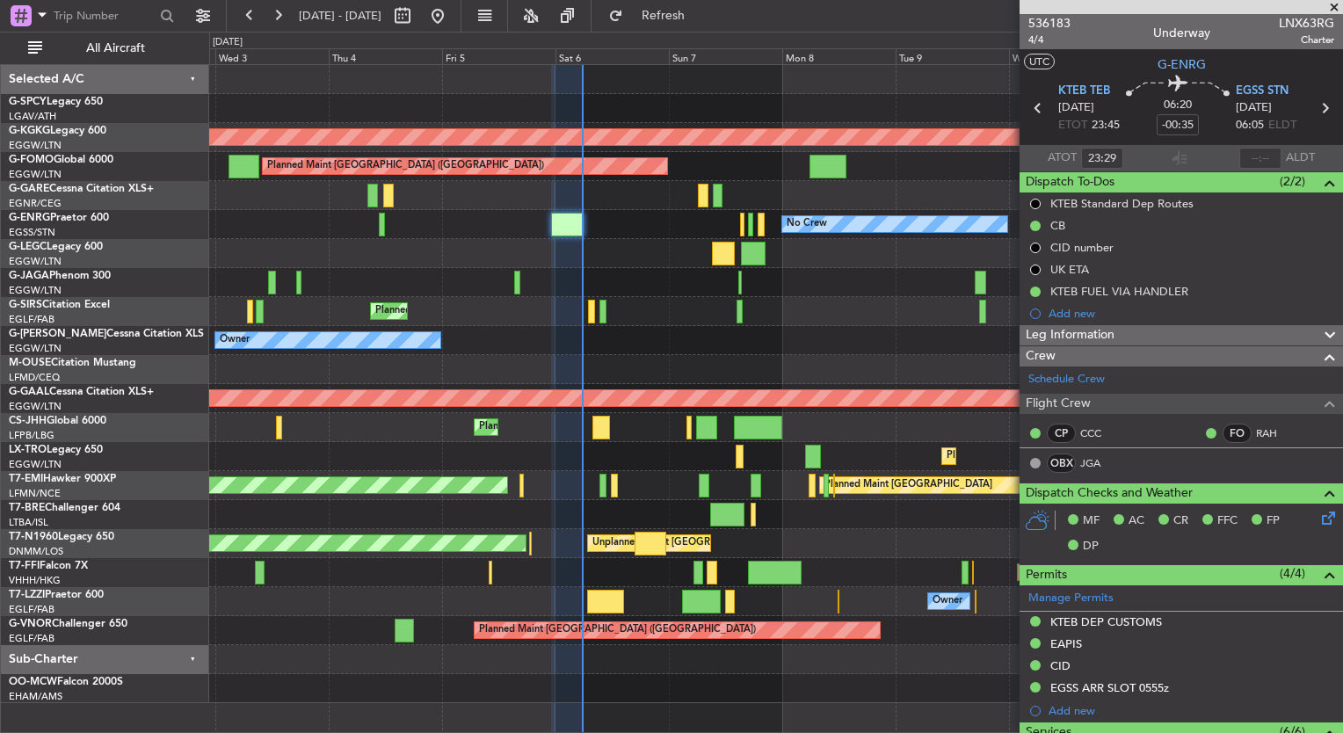
click at [1332, 10] on span at bounding box center [1334, 8] width 18 height 16
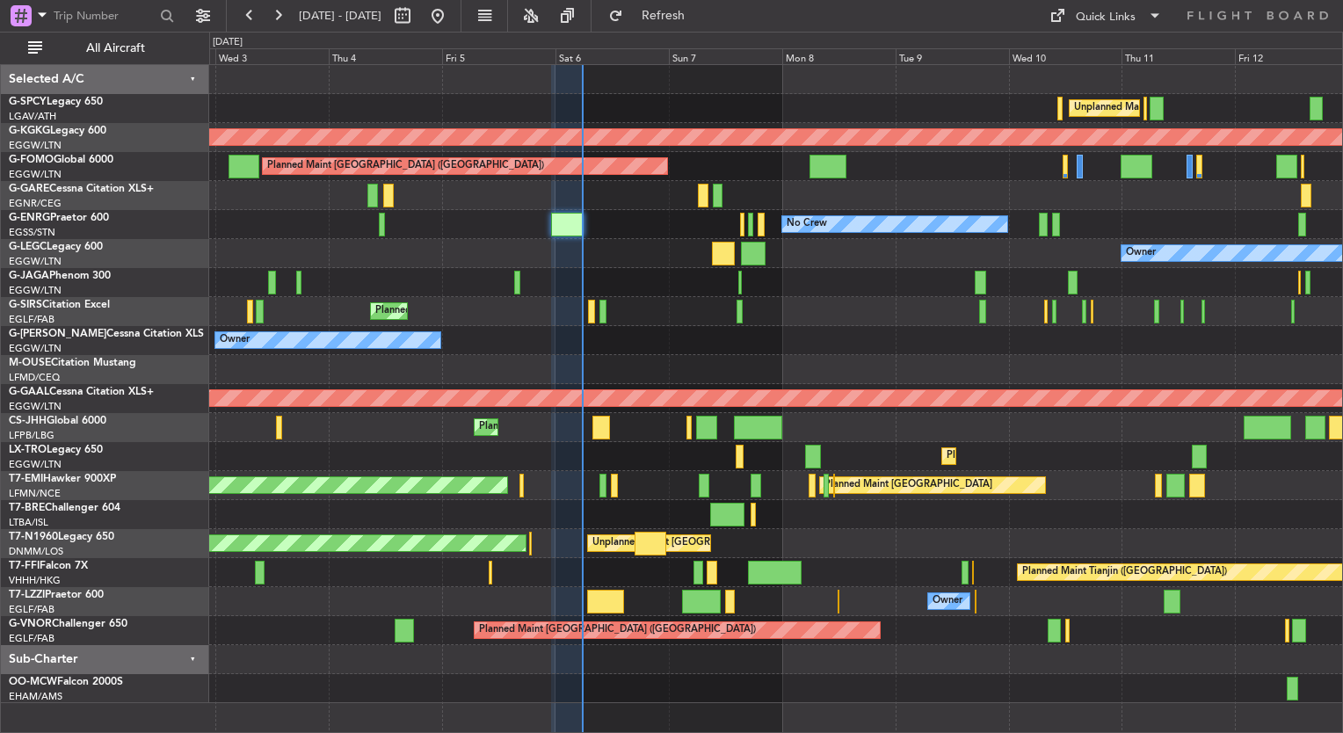
type input "0"
